Goal: Find specific page/section: Find specific page/section

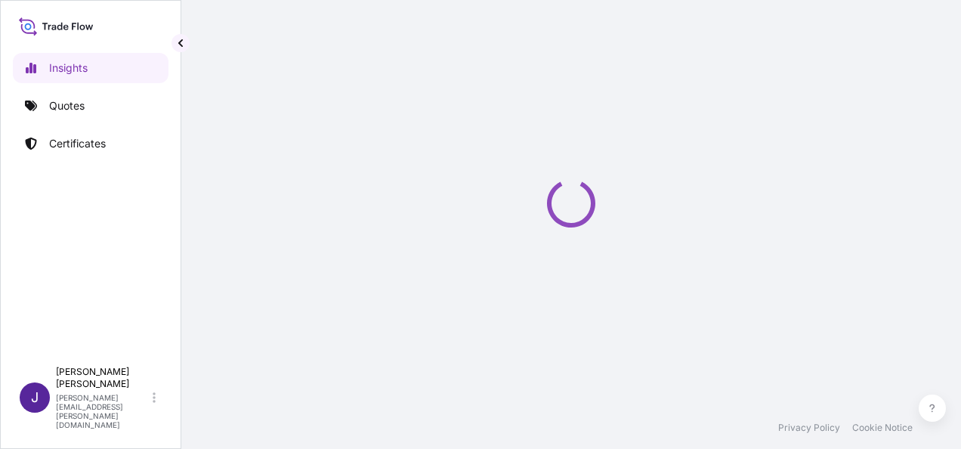
select select "2025"
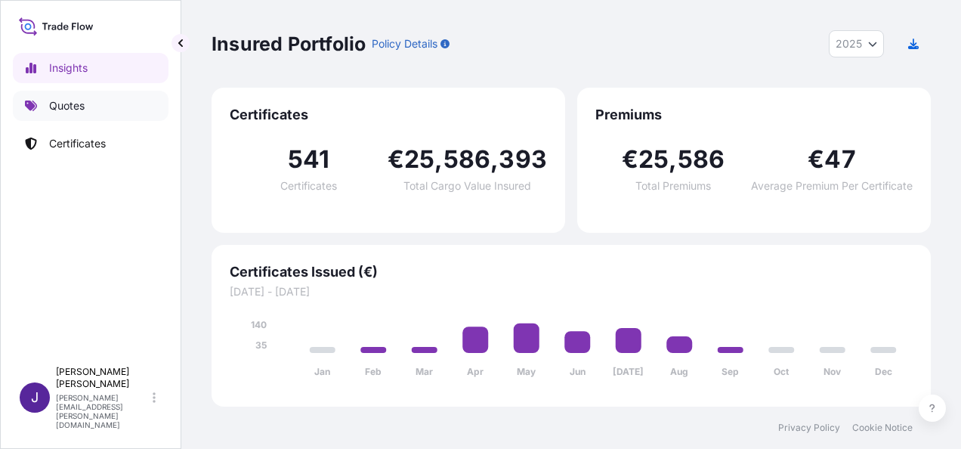
click at [64, 101] on p "Quotes" at bounding box center [67, 105] width 36 height 15
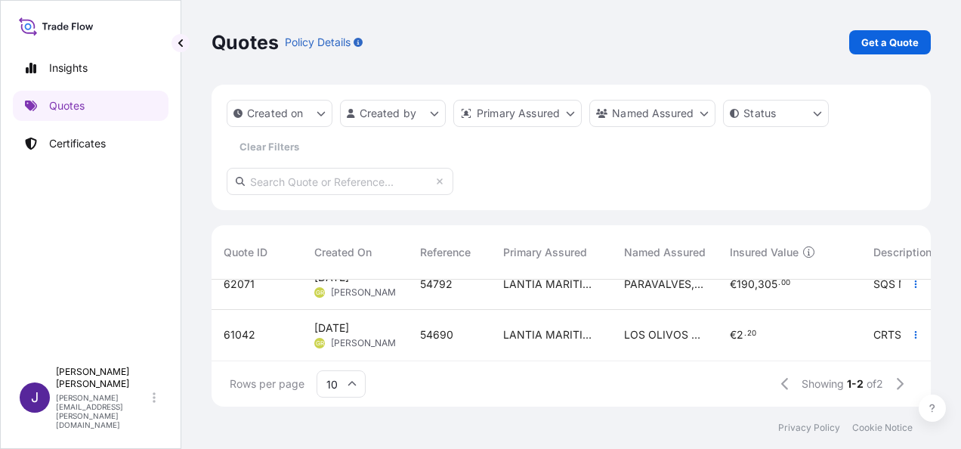
scroll to position [32, 0]
